Goal: Navigation & Orientation: Find specific page/section

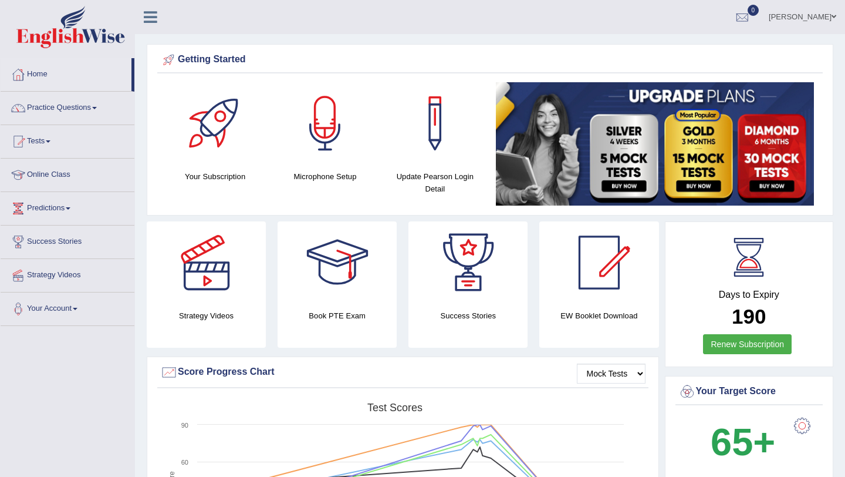
click at [45, 169] on link "Online Class" at bounding box center [68, 173] width 134 height 29
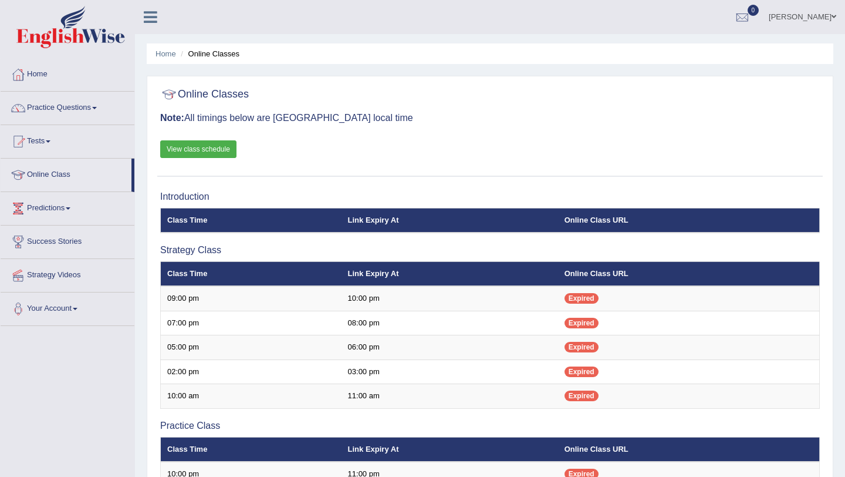
click at [251, 95] on div at bounding box center [490, 95] width 660 height 24
drag, startPoint x: 250, startPoint y: 95, endPoint x: 178, endPoint y: 93, distance: 71.7
click at [178, 93] on h2 "Online Classes" at bounding box center [204, 95] width 89 height 18
drag, startPoint x: 370, startPoint y: 118, endPoint x: 158, endPoint y: 115, distance: 212.6
click at [157, 115] on div "Online Classes Note: All timings below are Melbourne local time View class sche…" at bounding box center [490, 129] width 666 height 95
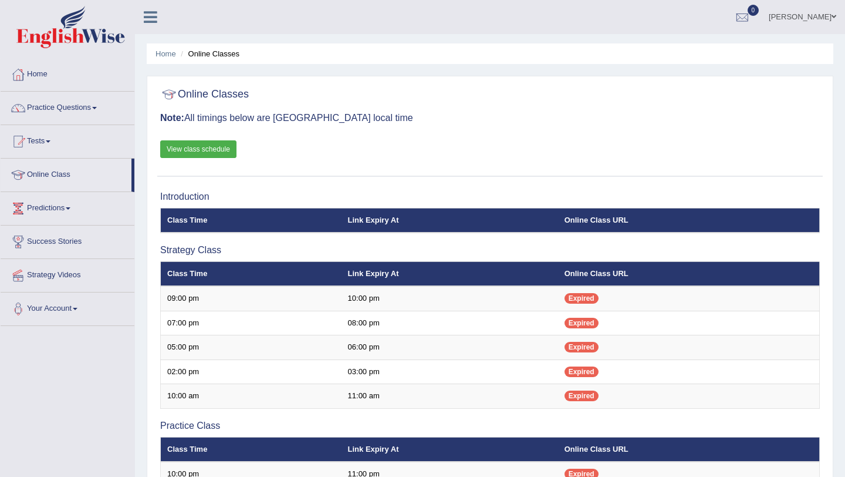
click at [358, 130] on div "Online Classes Note: All timings below are Melbourne local time View class sche…" at bounding box center [490, 129] width 666 height 95
drag, startPoint x: 160, startPoint y: 115, endPoint x: 370, endPoint y: 119, distance: 210.2
click at [371, 119] on h3 "Note: All timings below are Melbourne local time" at bounding box center [490, 118] width 660 height 11
click at [306, 137] on div "Online Classes Note: All timings below are Melbourne local time View class sche…" at bounding box center [490, 129] width 666 height 95
drag, startPoint x: 162, startPoint y: 116, endPoint x: 397, endPoint y: 137, distance: 236.3
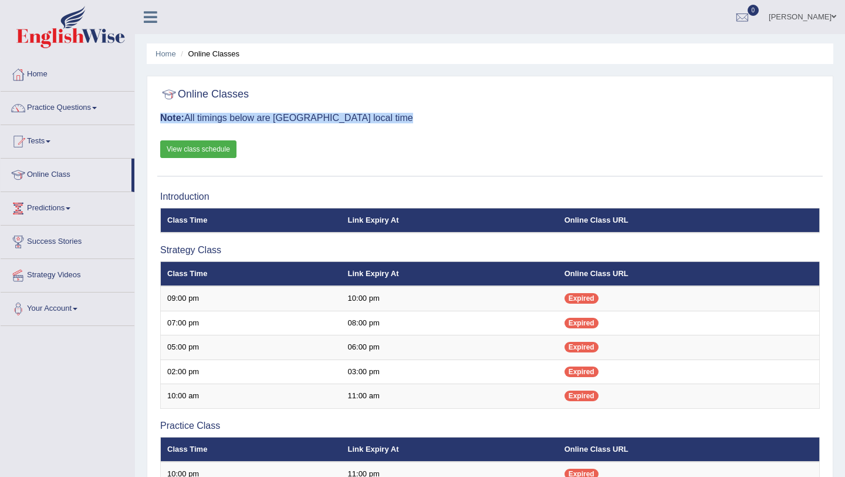
click at [398, 137] on div "Online Classes Note: All timings below are Melbourne local time View class sche…" at bounding box center [490, 129] width 666 height 95
click at [397, 137] on div "Online Classes Note: All timings below are Melbourne local time View class sche…" at bounding box center [490, 129] width 666 height 95
drag, startPoint x: 160, startPoint y: 116, endPoint x: 372, endPoint y: 114, distance: 211.4
click at [372, 114] on h3 "Note: All timings below are Melbourne local time" at bounding box center [490, 118] width 660 height 11
drag, startPoint x: 160, startPoint y: 116, endPoint x: 382, endPoint y: 116, distance: 221.9
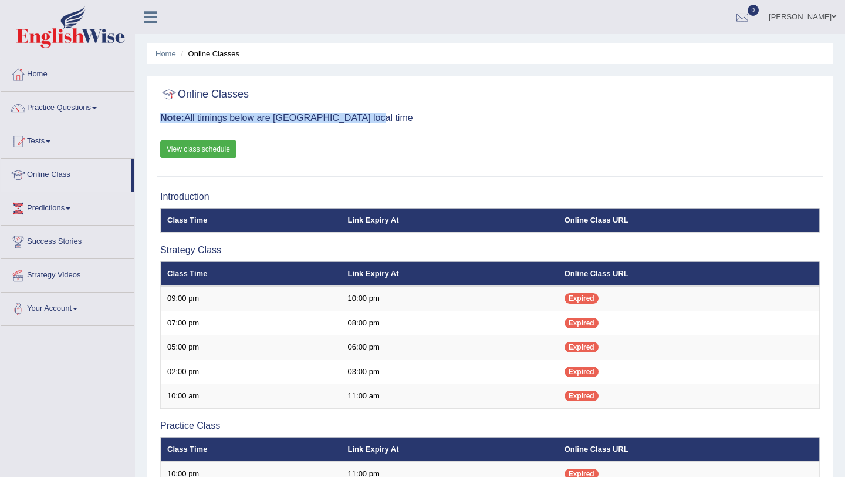
click at [383, 116] on h3 "Note: All timings below are Melbourne local time" at bounding box center [490, 118] width 660 height 11
click at [382, 116] on h3 "Note: All timings below are Melbourne local time" at bounding box center [490, 118] width 660 height 11
drag, startPoint x: 161, startPoint y: 119, endPoint x: 362, endPoint y: 129, distance: 201.0
click at [363, 129] on div "Online Classes Note: All timings below are Melbourne local time View class sche…" at bounding box center [490, 129] width 666 height 95
click at [362, 129] on div "Online Classes Note: All timings below are Melbourne local time View class sche…" at bounding box center [490, 129] width 666 height 95
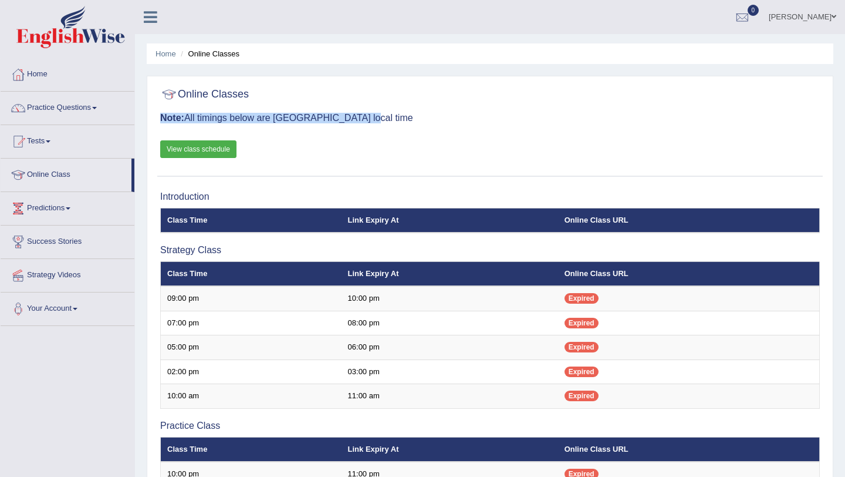
drag, startPoint x: 160, startPoint y: 117, endPoint x: 366, endPoint y: 120, distance: 205.5
click at [366, 121] on h3 "Note: All timings below are Melbourne local time" at bounding box center [490, 118] width 660 height 11
click at [382, 130] on div "Online Classes Note: All timings below are Melbourne local time View class sche…" at bounding box center [490, 129] width 666 height 95
drag, startPoint x: 161, startPoint y: 115, endPoint x: 400, endPoint y: 132, distance: 238.9
click at [400, 130] on div "Online Classes Note: All timings below are Melbourne local time View class sche…" at bounding box center [490, 129] width 666 height 95
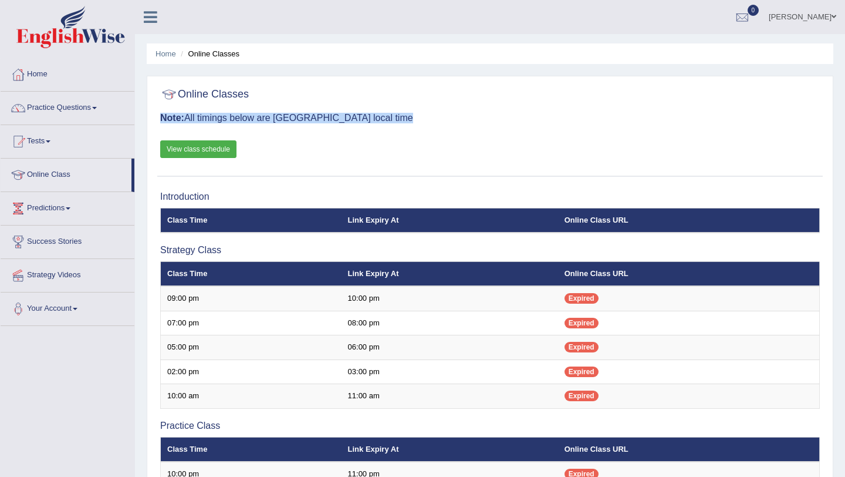
click at [387, 140] on div "Online Classes Note: All timings below are Melbourne local time View class sche…" at bounding box center [490, 129] width 666 height 95
drag, startPoint x: 161, startPoint y: 119, endPoint x: 391, endPoint y: 126, distance: 230.3
click at [392, 126] on div "Online Classes Note: All timings below are Melbourne local time View class sche…" at bounding box center [490, 129] width 666 height 95
click at [352, 132] on div "Online Classes Note: All timings below are Melbourne local time View class sche…" at bounding box center [490, 129] width 666 height 95
drag, startPoint x: 375, startPoint y: 119, endPoint x: 153, endPoint y: 118, distance: 221.9
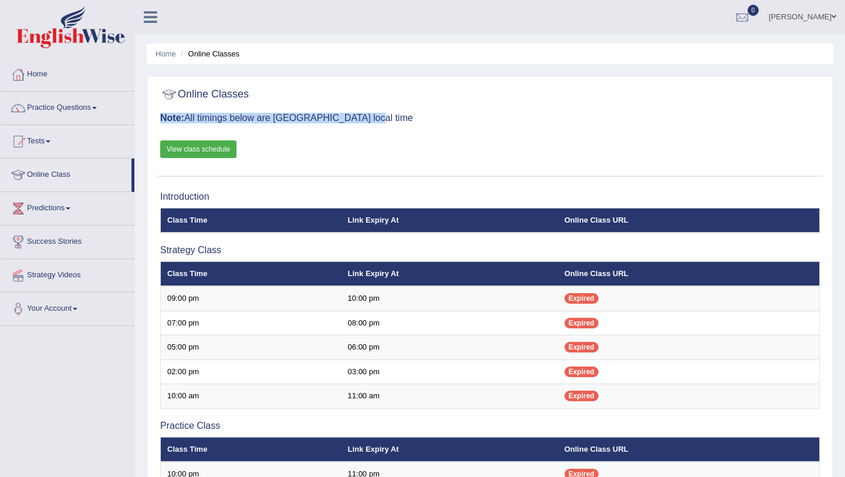
click at [153, 118] on div "Online Classes Note: All timings below are [GEOGRAPHIC_DATA] local time View cl…" at bounding box center [490, 421] width 687 height 690
click at [301, 148] on div "Online Classes Note: All timings below are [GEOGRAPHIC_DATA] local time View cl…" at bounding box center [490, 129] width 666 height 95
drag, startPoint x: 372, startPoint y: 119, endPoint x: 157, endPoint y: 119, distance: 215.5
click at [157, 118] on div "Online Classes Note: All timings below are [GEOGRAPHIC_DATA] local time View cl…" at bounding box center [490, 421] width 687 height 690
click at [293, 136] on div "Online Classes Note: All timings below are [GEOGRAPHIC_DATA] local time View cl…" at bounding box center [490, 129] width 666 height 95
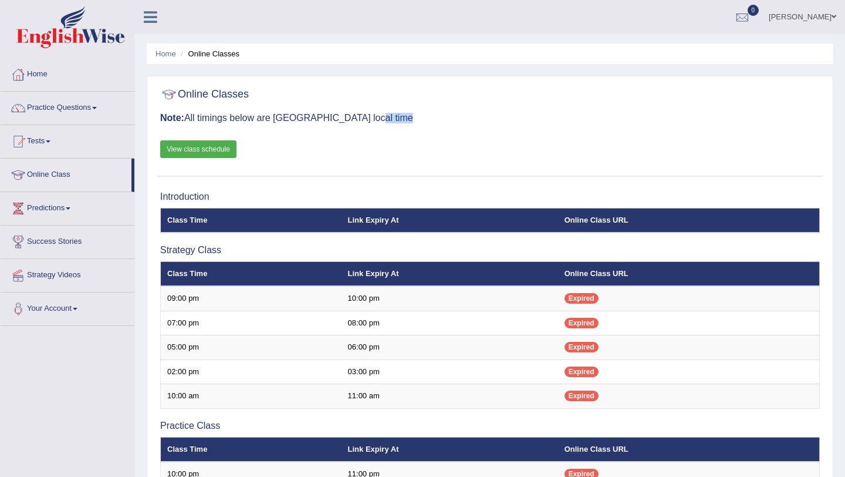
drag, startPoint x: 376, startPoint y: 119, endPoint x: 176, endPoint y: 126, distance: 200.3
click at [176, 126] on div "Online Classes Note: All timings below are [GEOGRAPHIC_DATA] local time View cl…" at bounding box center [490, 129] width 666 height 95
click at [317, 132] on div "Online Classes Note: All timings below are [GEOGRAPHIC_DATA] local time View cl…" at bounding box center [490, 129] width 666 height 95
click at [36, 78] on link "Home" at bounding box center [68, 72] width 134 height 29
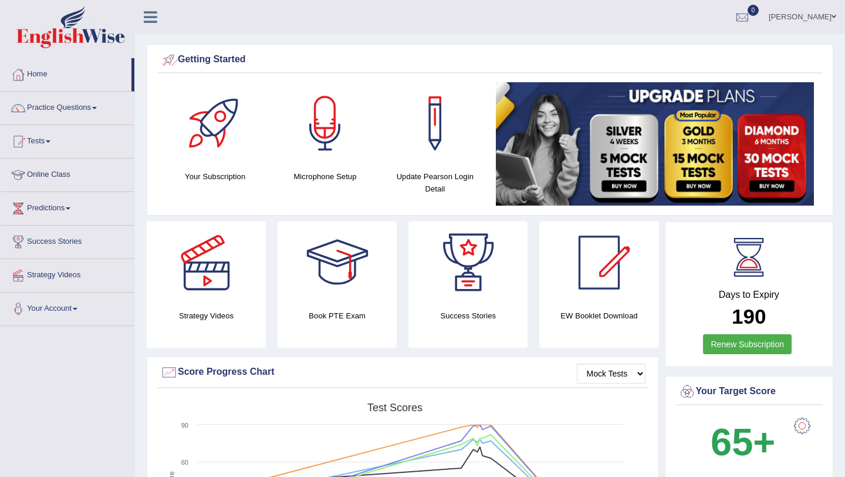
drag, startPoint x: 271, startPoint y: 62, endPoint x: 177, endPoint y: 60, distance: 94.0
click at [177, 60] on div "Getting Started" at bounding box center [490, 60] width 660 height 18
drag, startPoint x: 248, startPoint y: 60, endPoint x: 170, endPoint y: 61, distance: 78.1
click at [170, 61] on div "Getting Started" at bounding box center [490, 60] width 660 height 18
drag, startPoint x: 262, startPoint y: 58, endPoint x: 153, endPoint y: 56, distance: 108.6
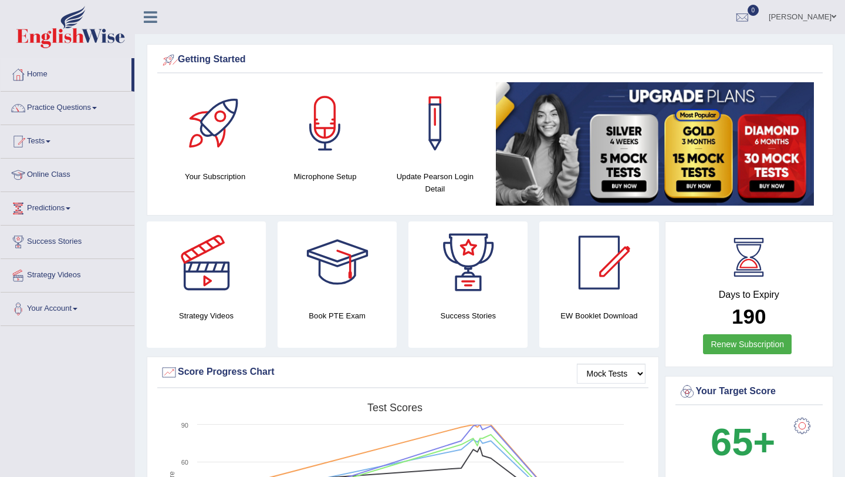
click at [154, 56] on div "Getting Started Your Subscription Microphone Setup Update Pearson Login Detail ×" at bounding box center [490, 129] width 687 height 171
